Goal: Task Accomplishment & Management: Manage account settings

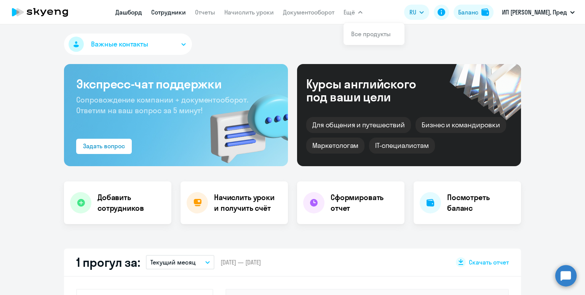
click at [161, 13] on link "Сотрудники" at bounding box center [168, 12] width 35 height 8
select select "30"
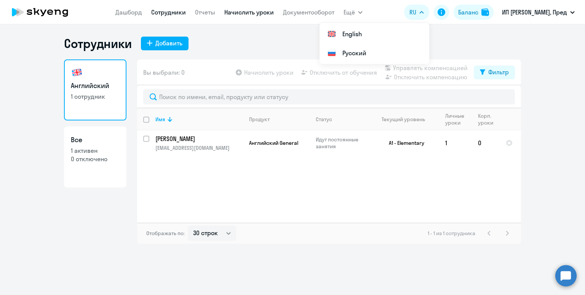
click at [251, 12] on link "Начислить уроки" at bounding box center [249, 12] width 50 height 8
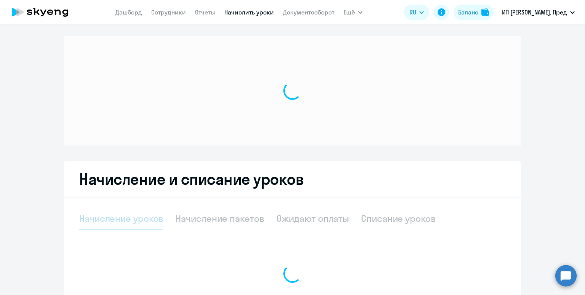
select select "10"
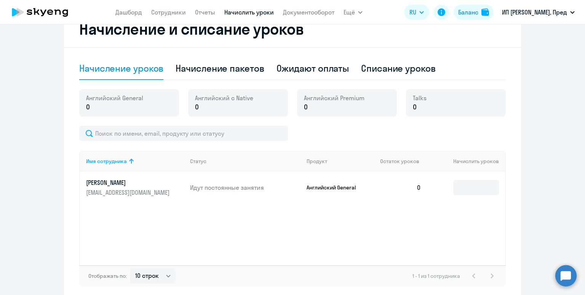
scroll to position [160, 0]
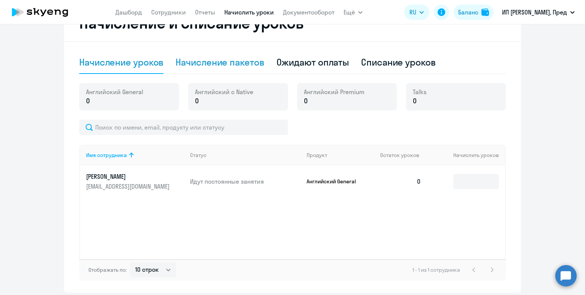
click at [195, 61] on div "Начисление пакетов" at bounding box center [220, 62] width 88 height 12
select select "10"
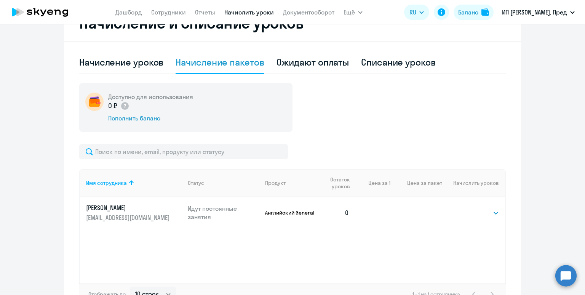
scroll to position [152, 0]
